Goal: Information Seeking & Learning: Learn about a topic

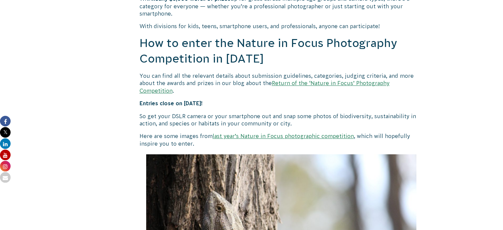
scroll to position [600, 0]
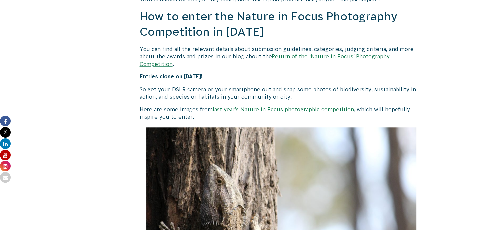
click at [292, 106] on link "last year’s Nature in Focus photographic competition" at bounding box center [283, 109] width 141 height 6
click at [319, 57] on link "Return of the ‘Nature in Focus’ Photography Competition" at bounding box center [265, 59] width 250 height 13
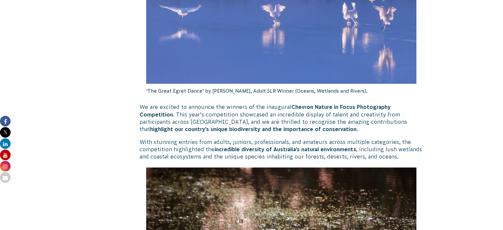
scroll to position [298, 0]
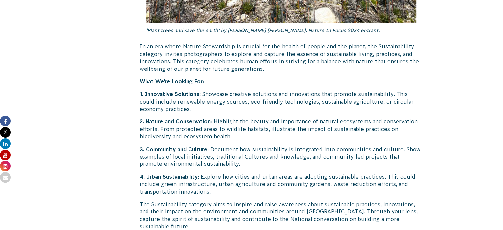
scroll to position [1720, 0]
